Goal: Find contact information

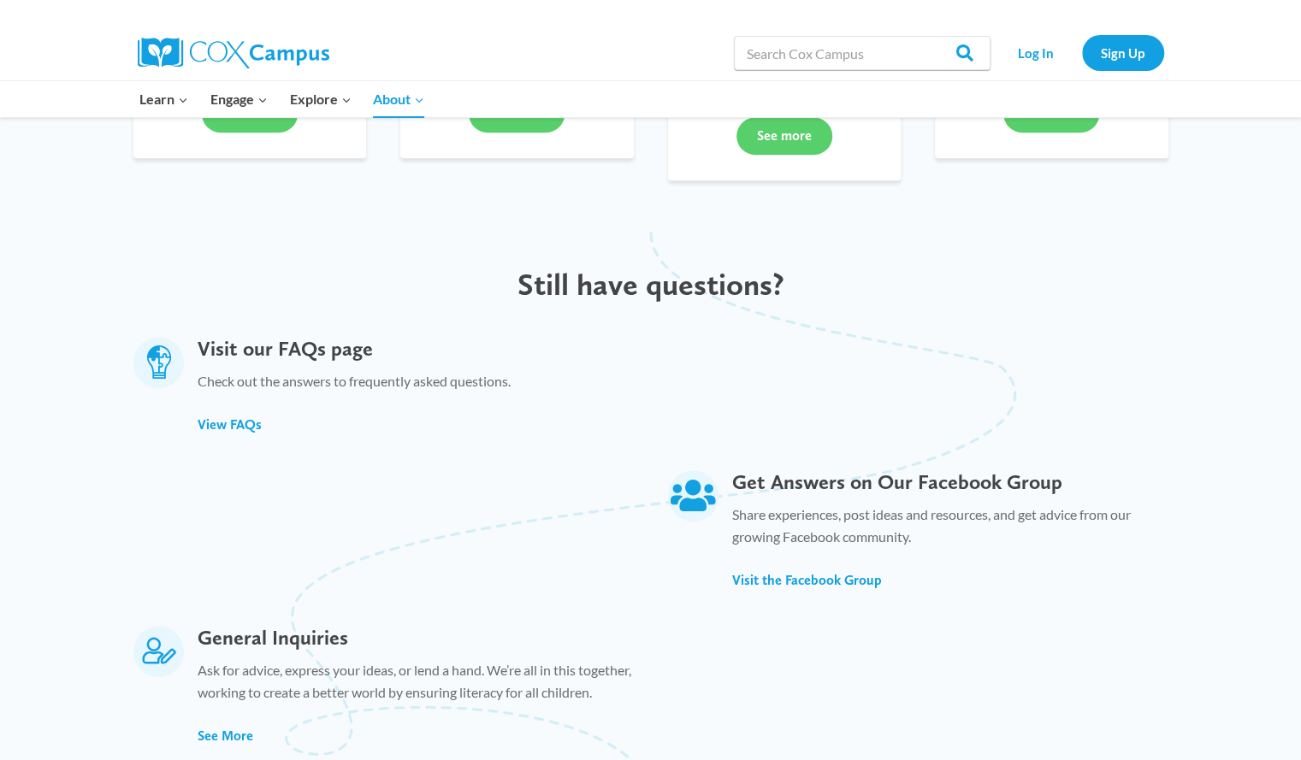
scroll to position [751, 0]
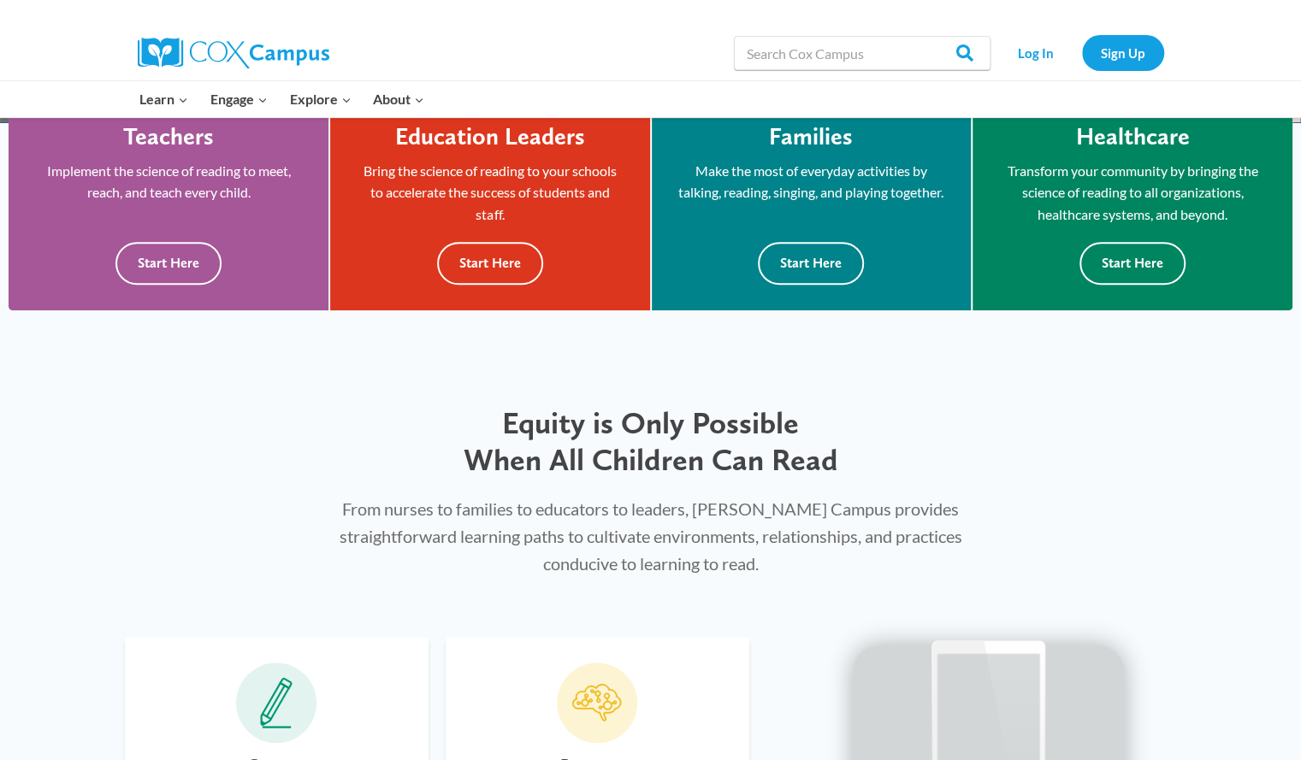
scroll to position [495, 0]
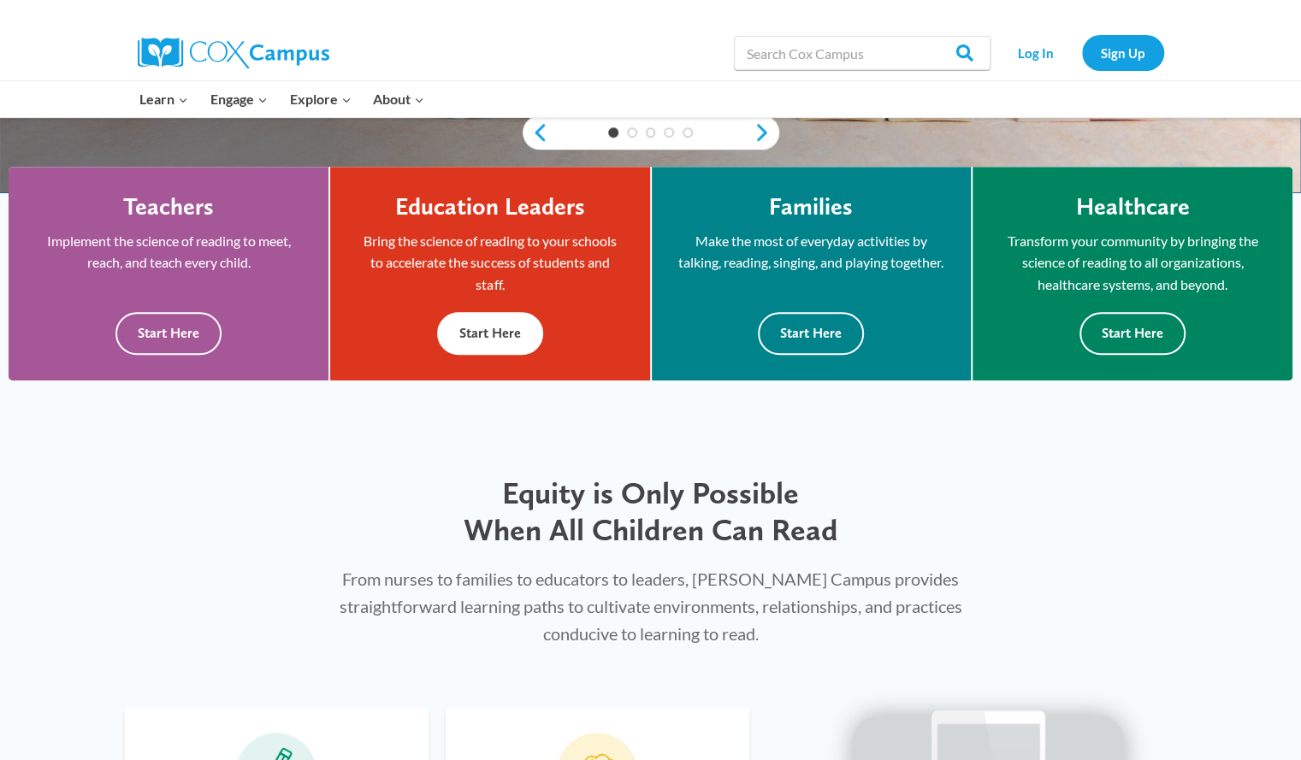
click at [522, 322] on button "Start Here" at bounding box center [490, 333] width 106 height 42
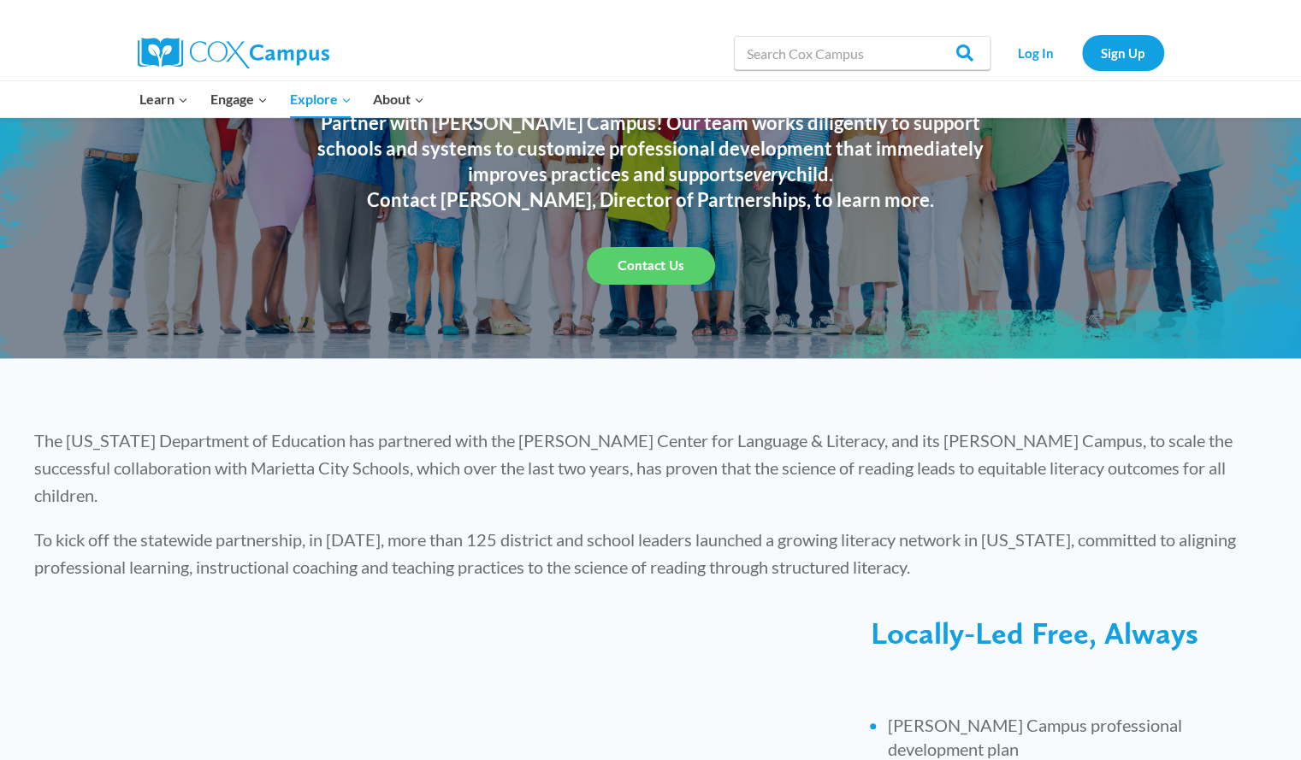
scroll to position [246, 0]
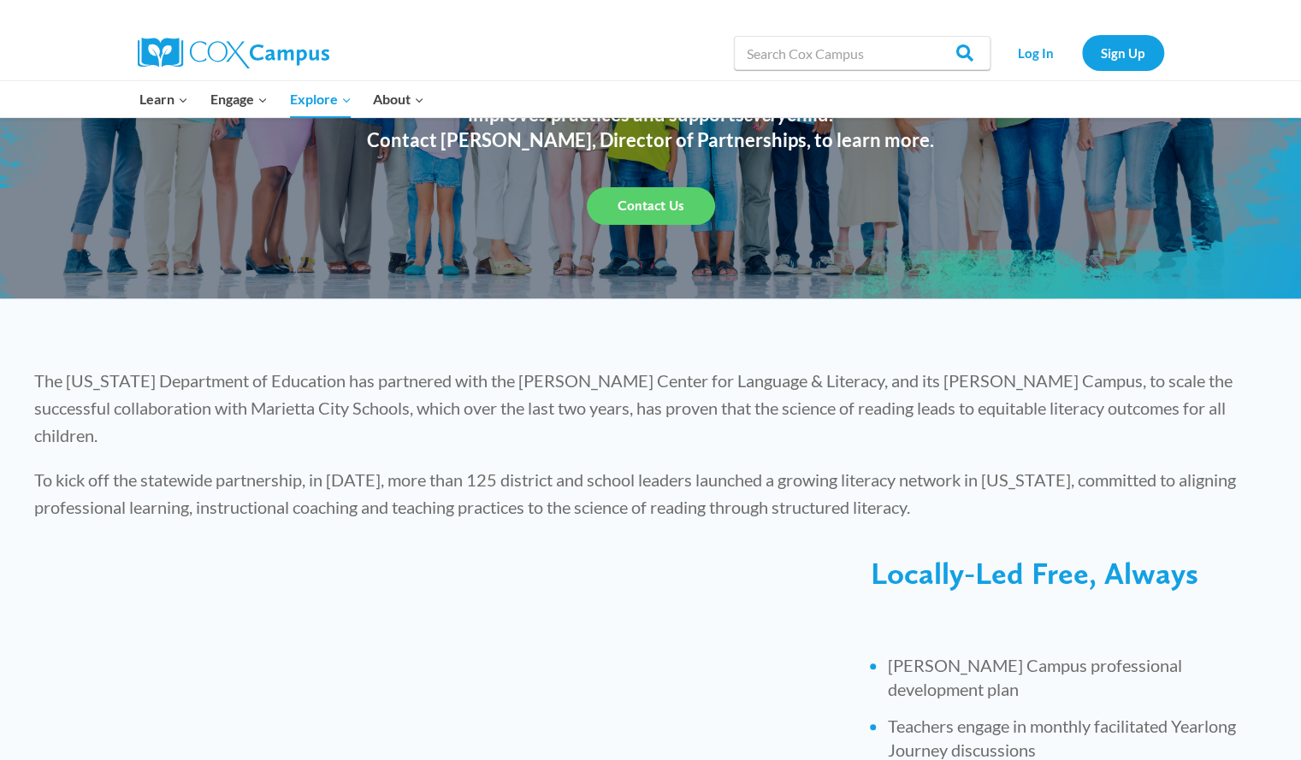
click at [657, 208] on span "Contact Us" at bounding box center [651, 206] width 67 height 16
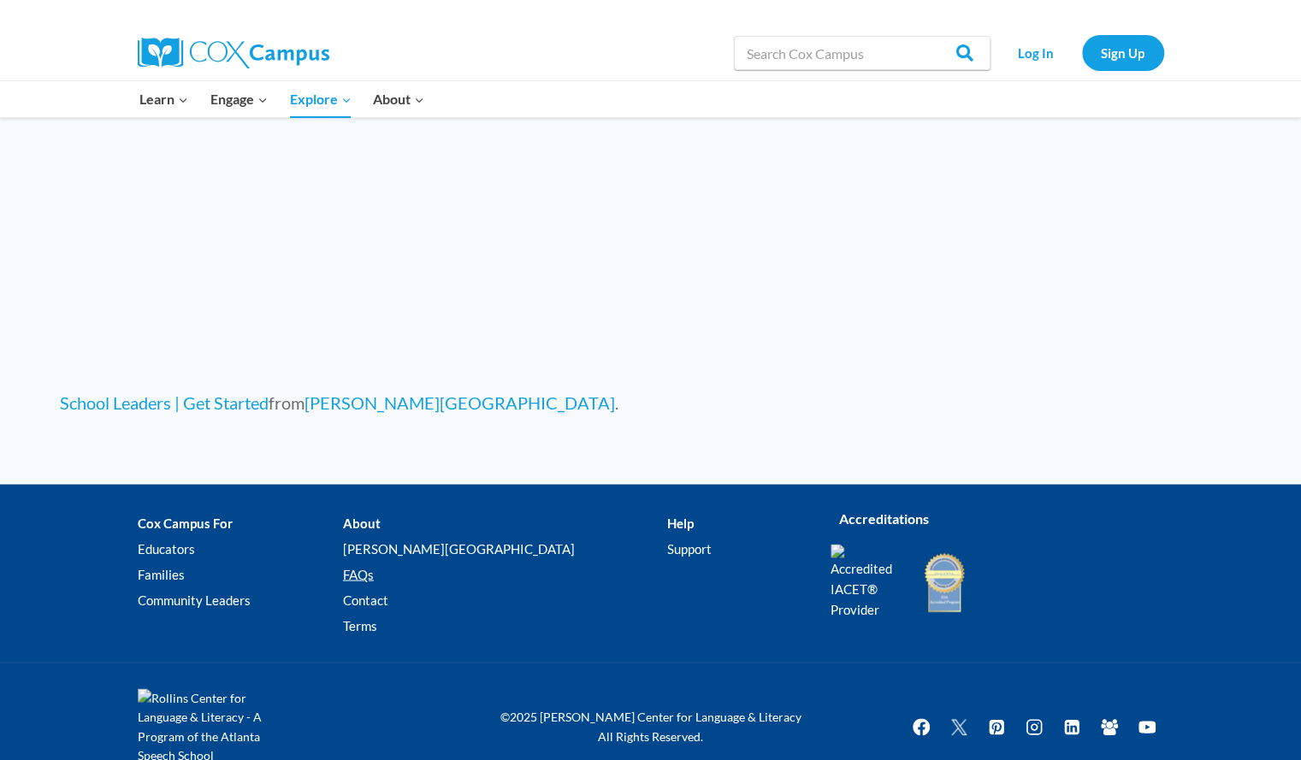
scroll to position [1668, 0]
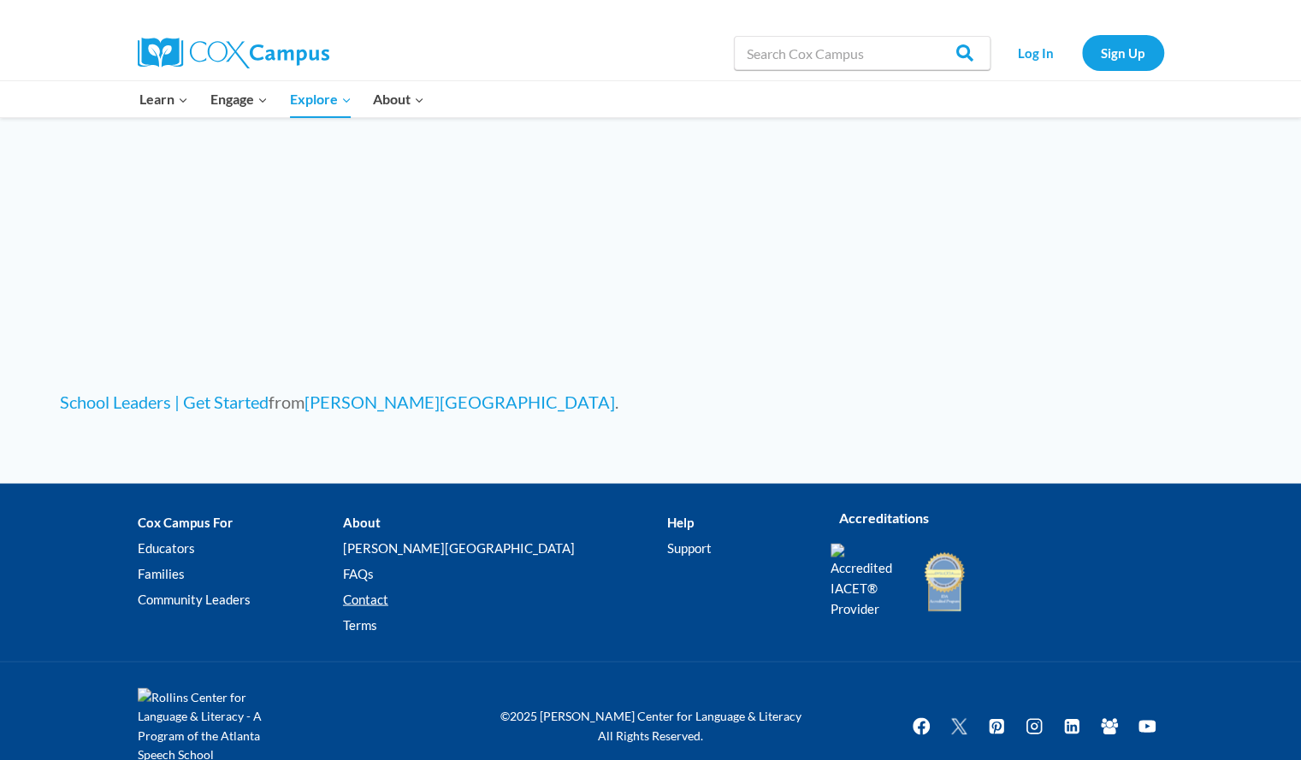
click at [441, 586] on link "Contact" at bounding box center [505, 599] width 324 height 26
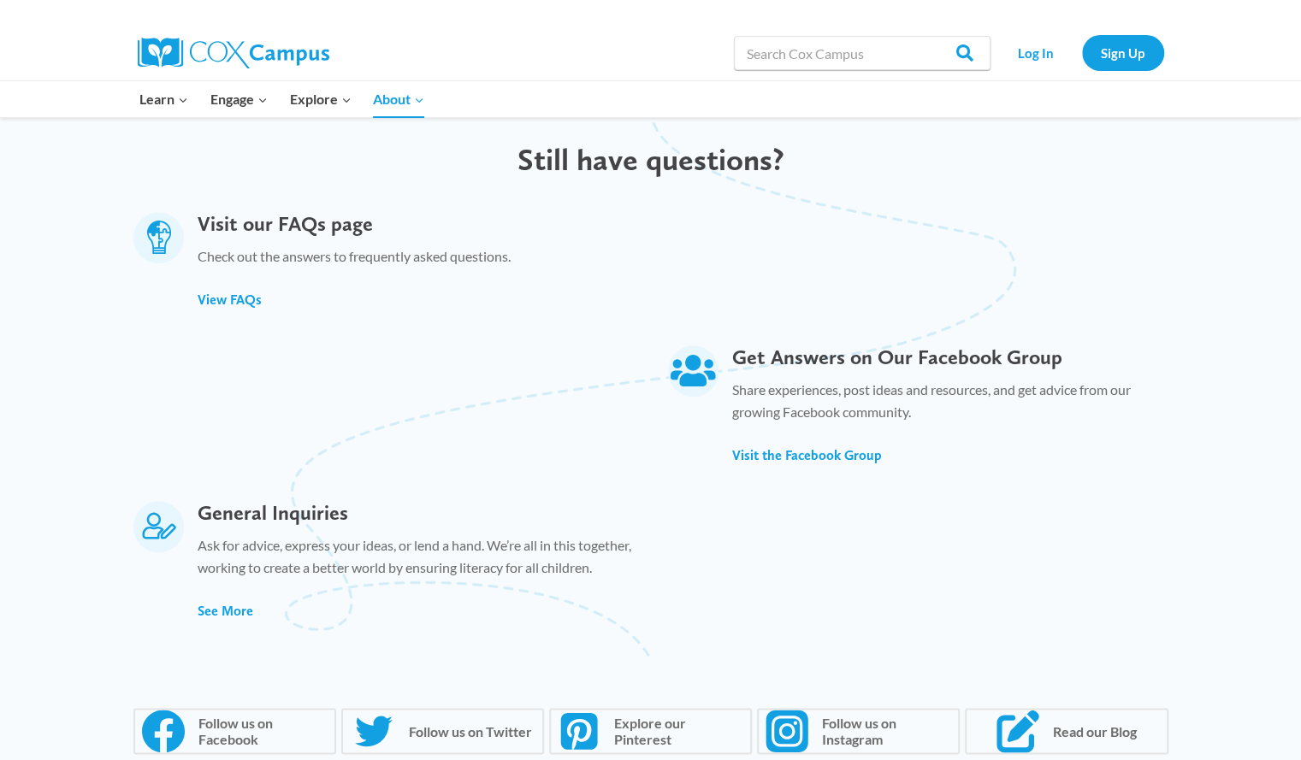
scroll to position [877, 0]
click at [255, 293] on span "View FAQs" at bounding box center [229, 301] width 64 height 16
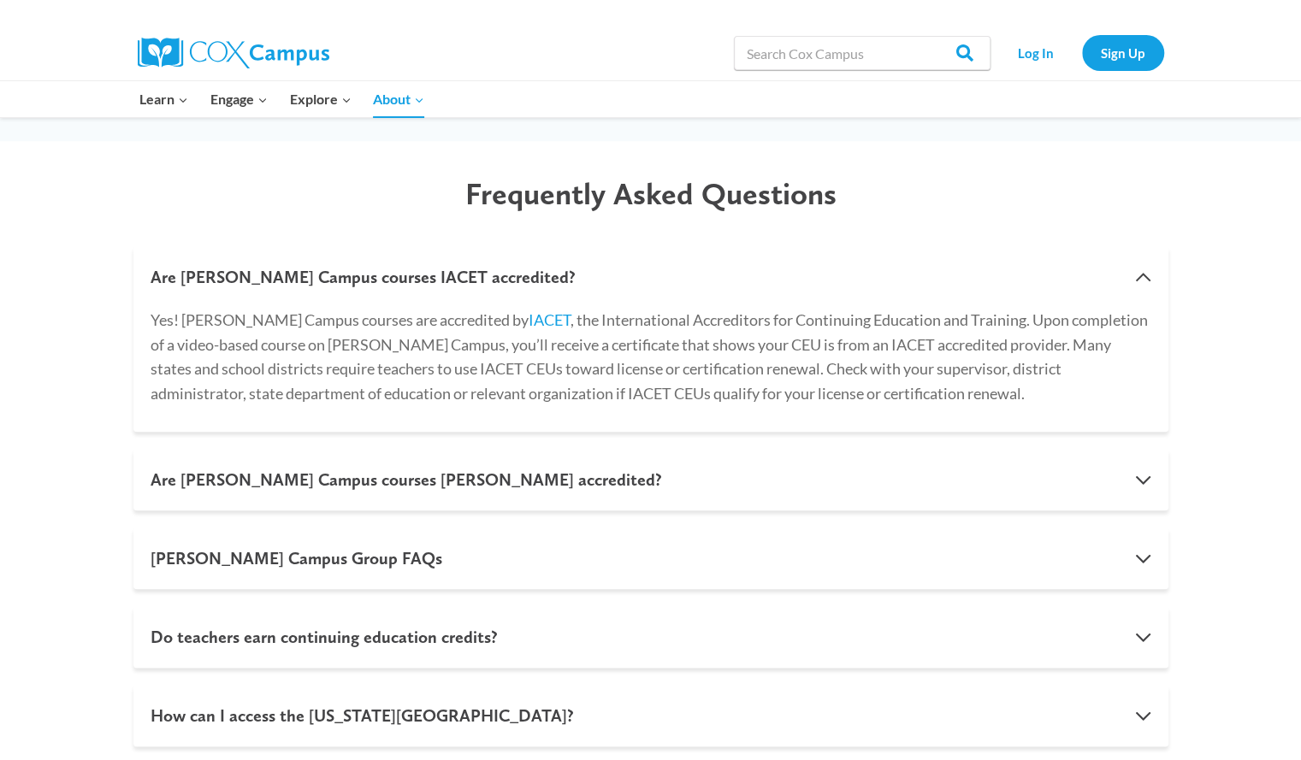
scroll to position [885, 0]
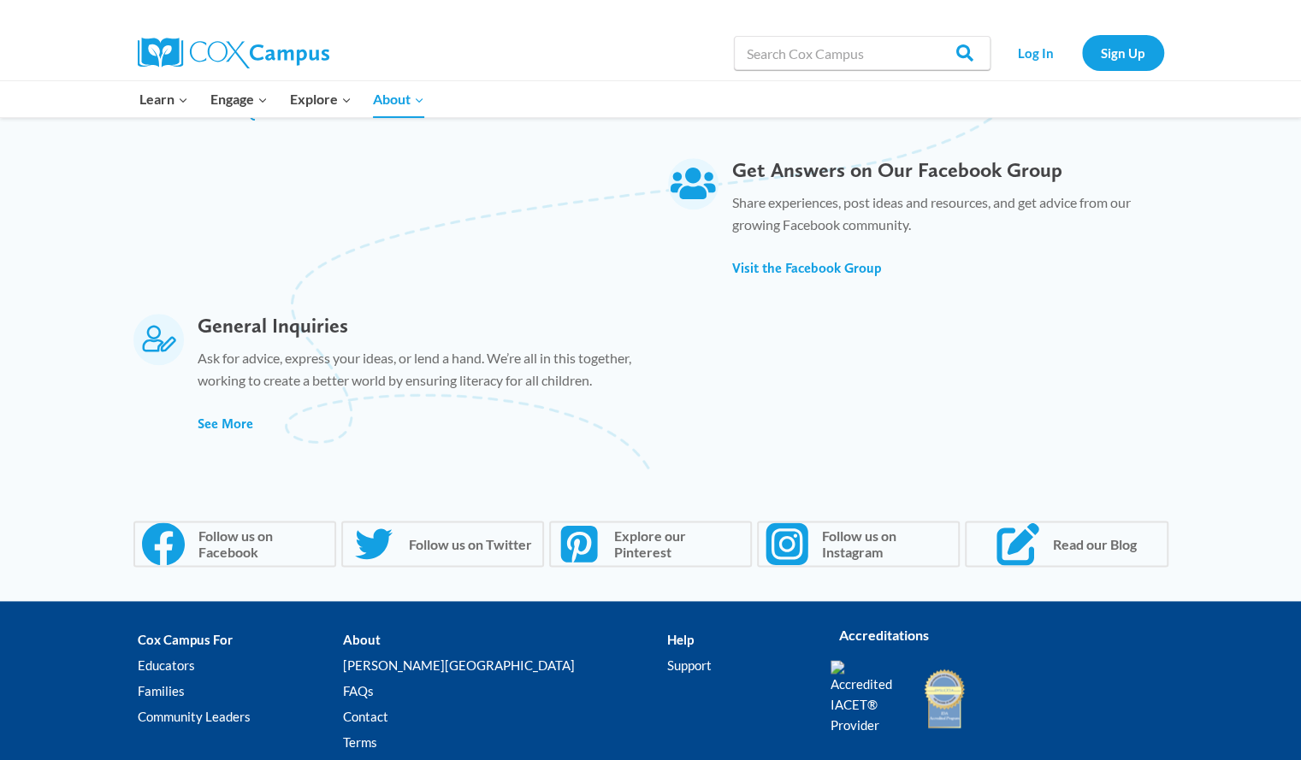
scroll to position [1211, 0]
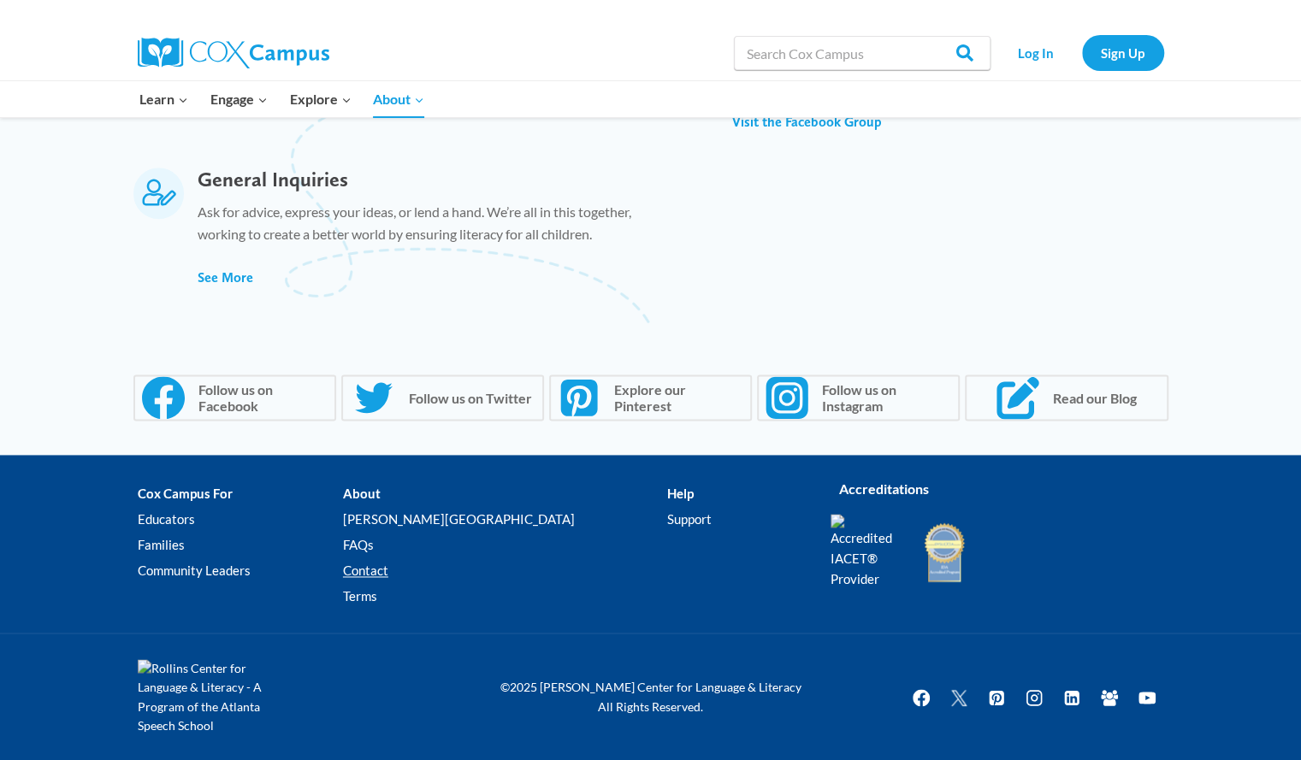
click at [433, 569] on link "Contact" at bounding box center [505, 571] width 324 height 26
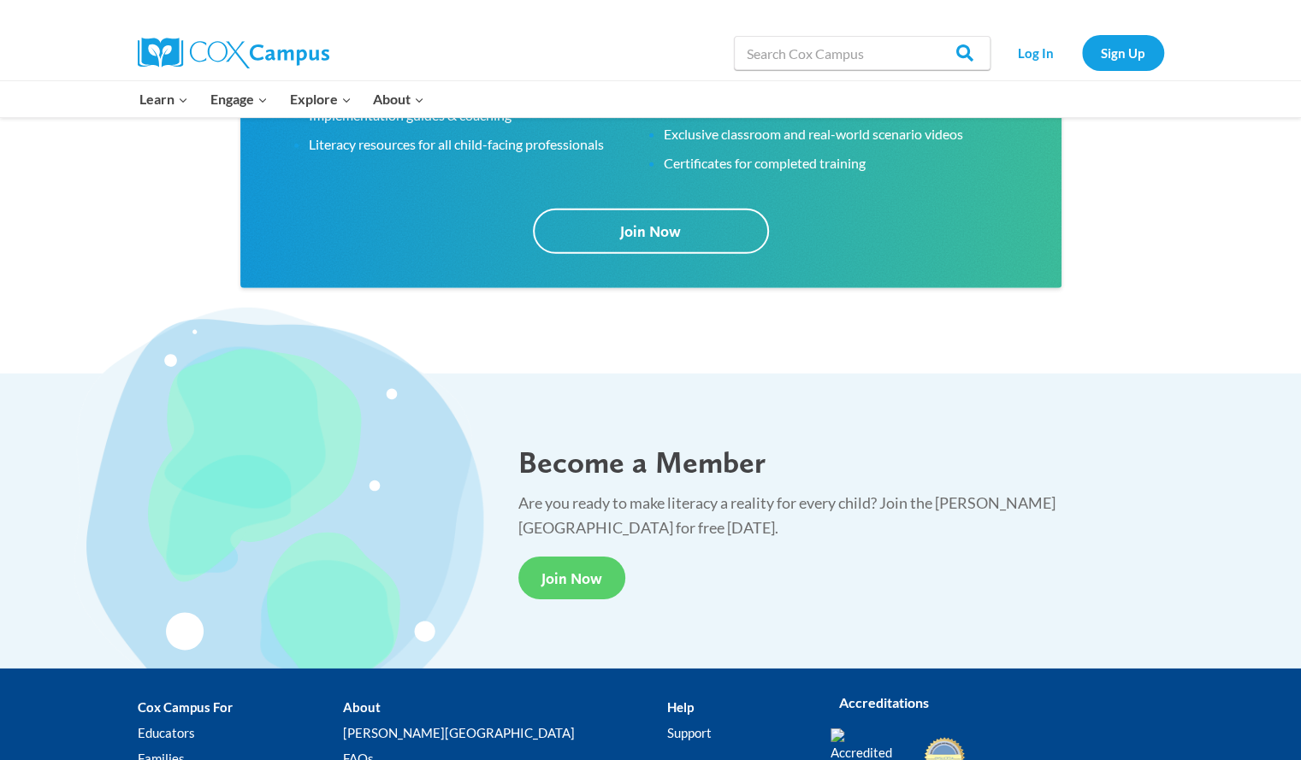
scroll to position [3147, 0]
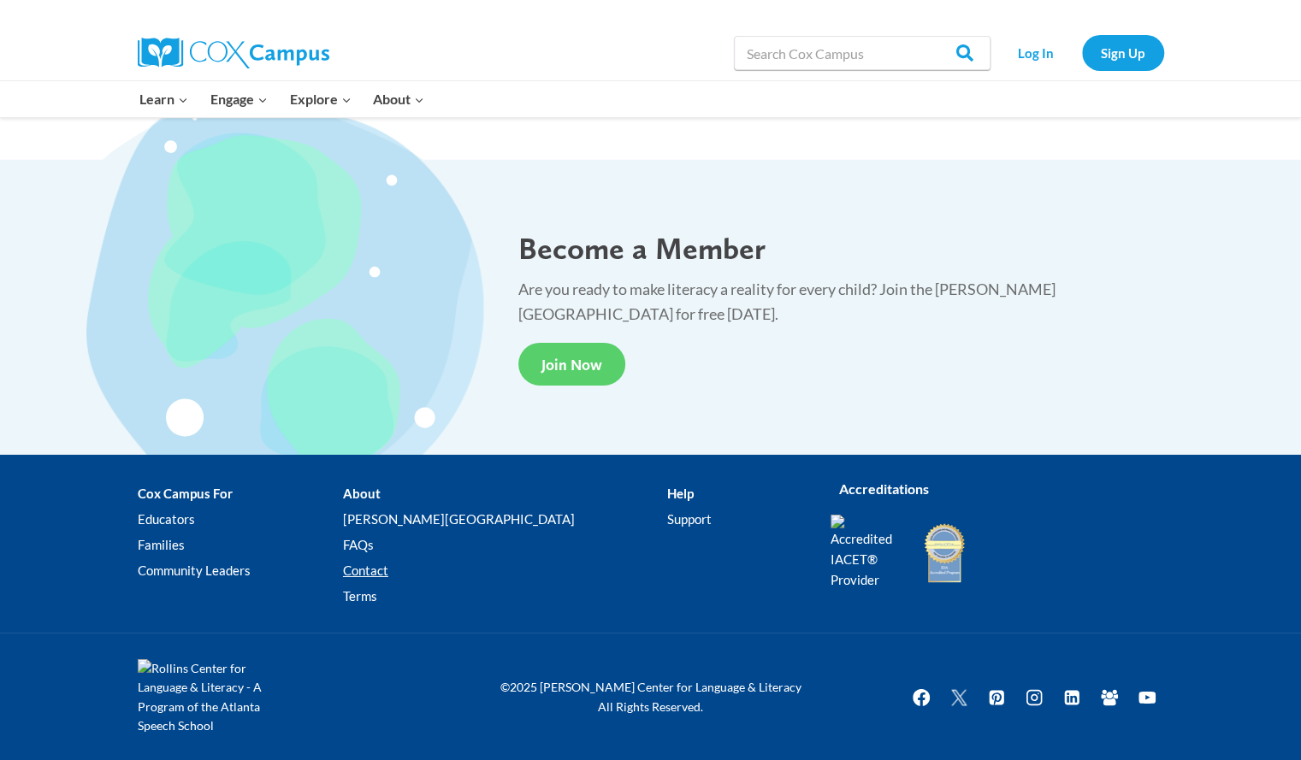
click at [440, 571] on link "Contact" at bounding box center [505, 571] width 324 height 26
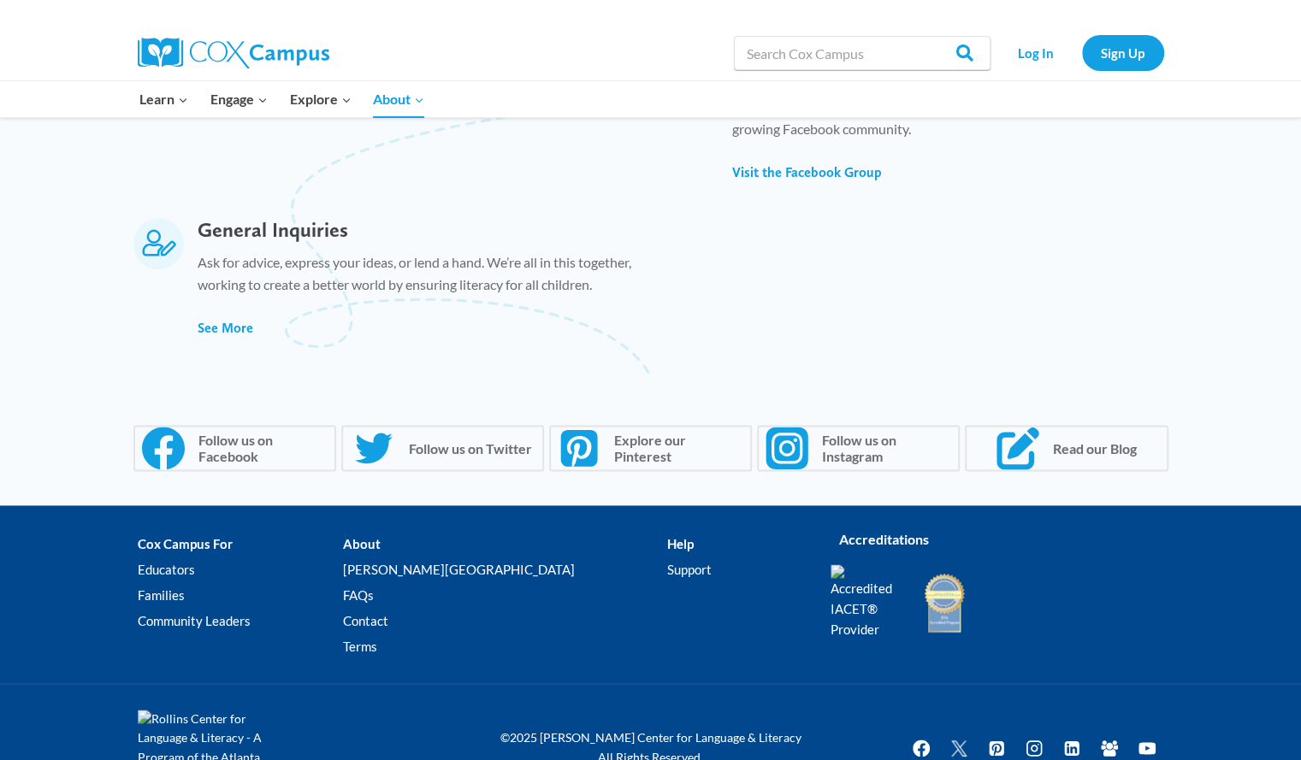
scroll to position [1161, 0]
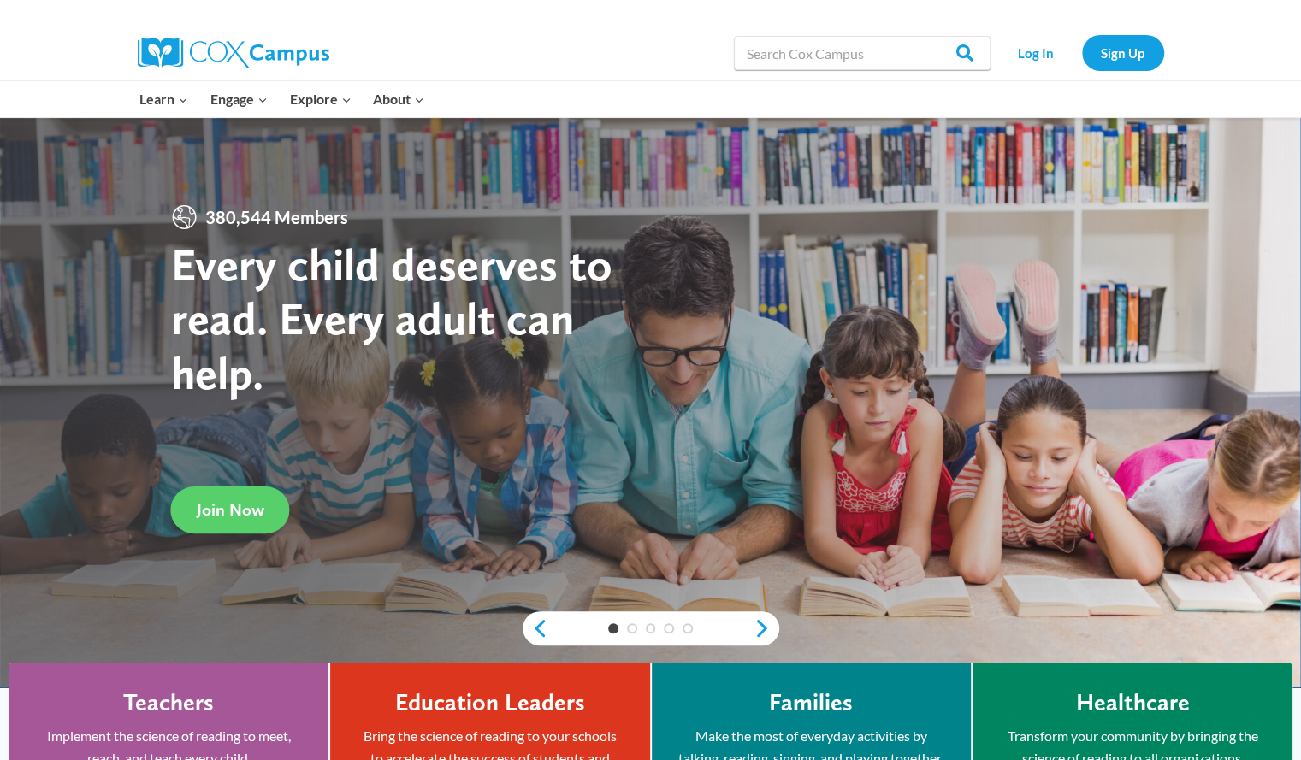
scroll to position [3118, 0]
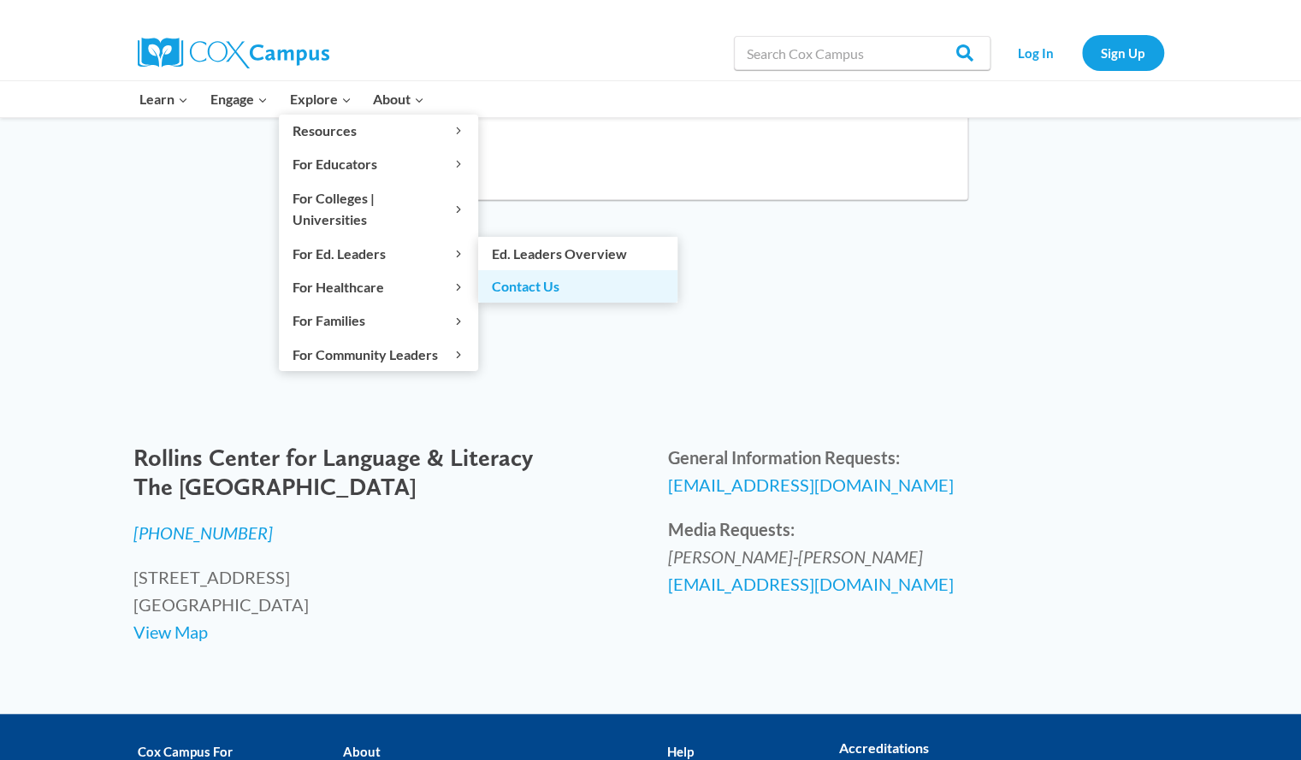
click at [525, 270] on link "Contact Us" at bounding box center [577, 286] width 199 height 33
